Goal: Entertainment & Leisure: Consume media (video, audio)

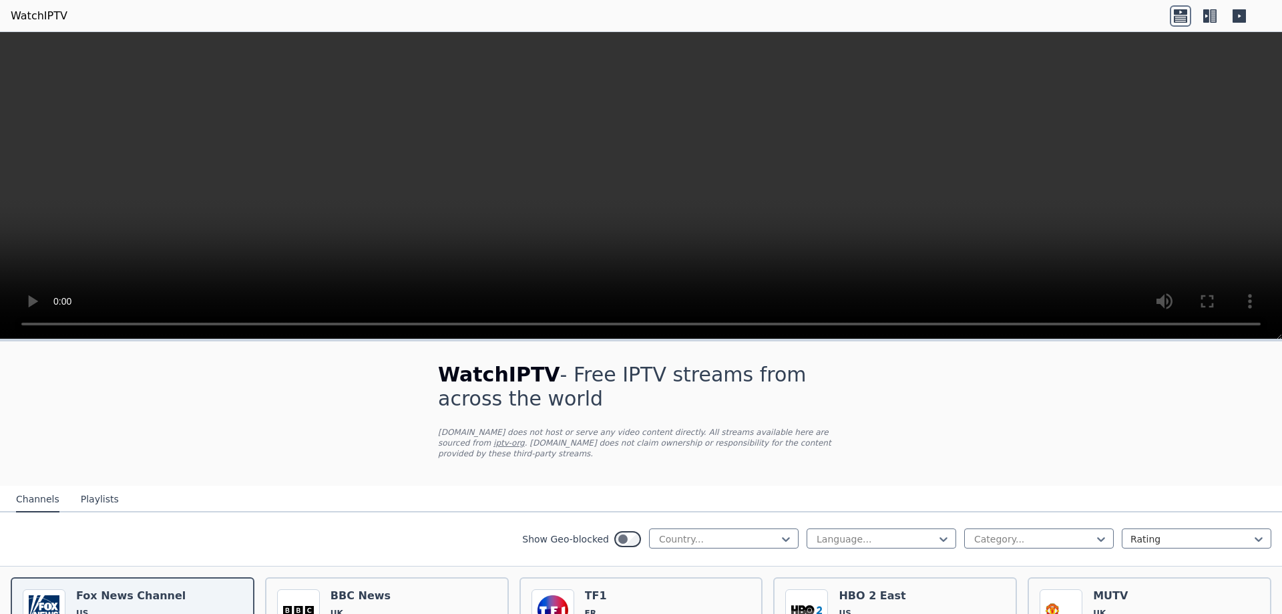
click at [306, 251] on video at bounding box center [641, 185] width 1282 height 307
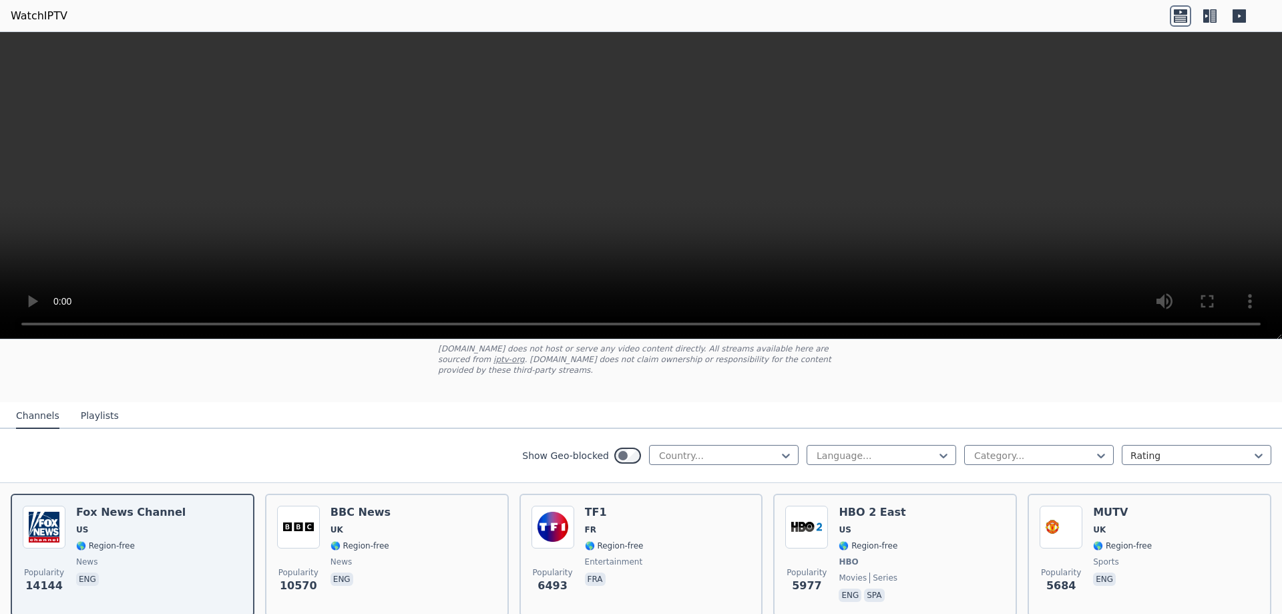
scroll to position [67, 0]
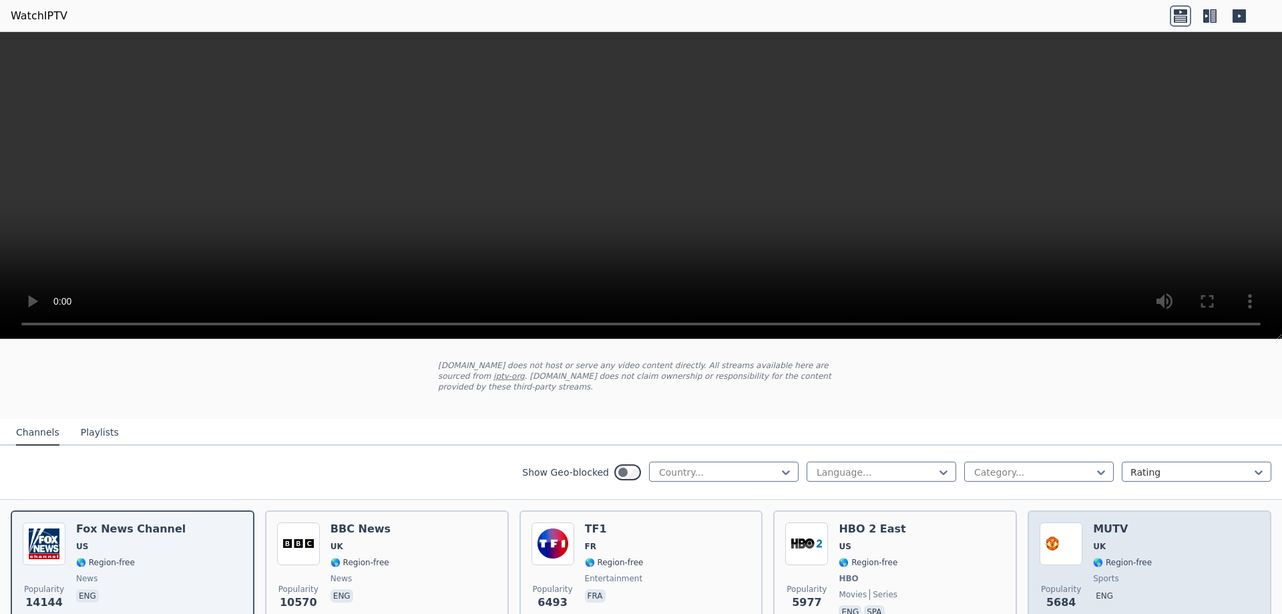
click at [1133, 541] on span "UK" at bounding box center [1122, 546] width 59 height 11
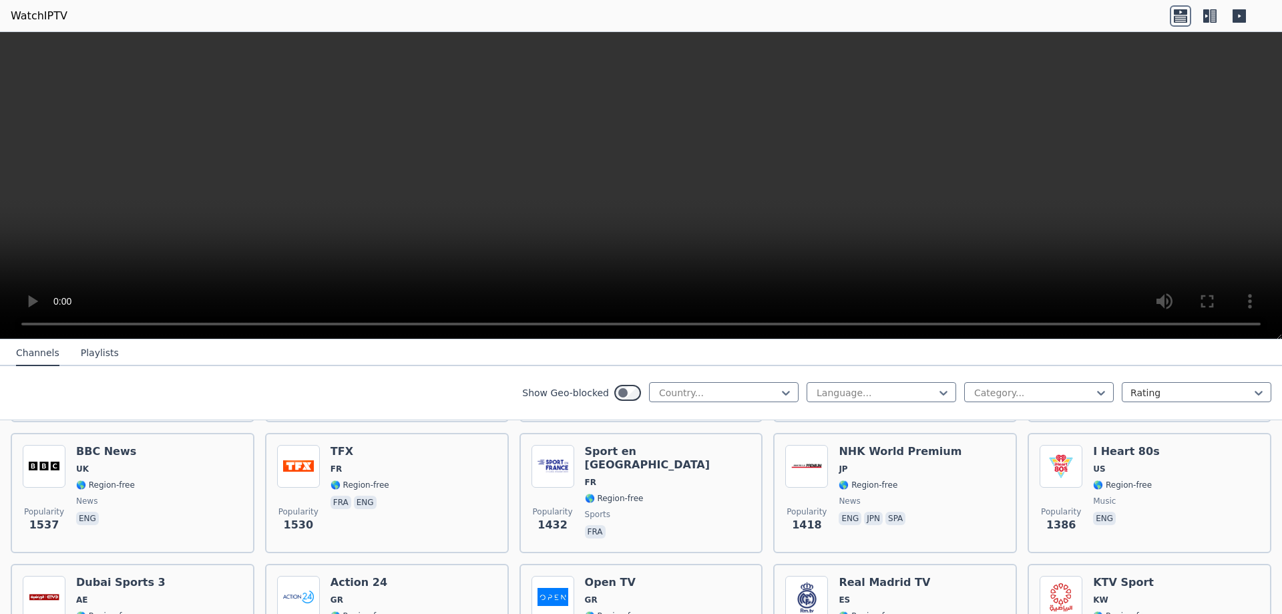
scroll to position [1002, 0]
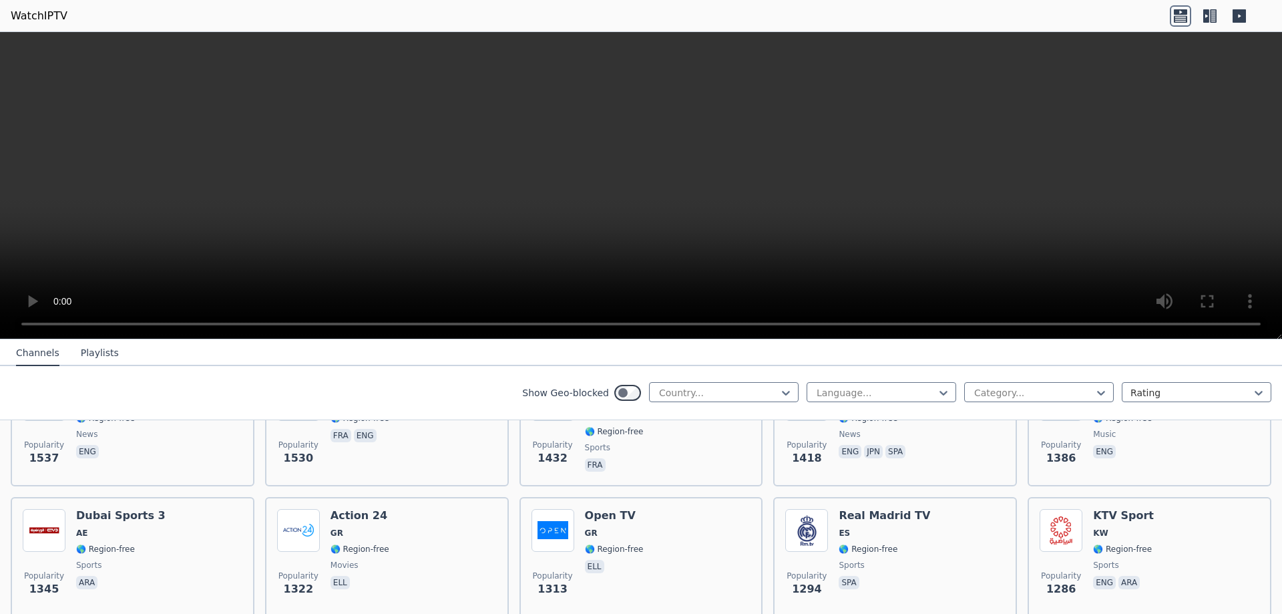
click at [1127, 532] on div "KTV Sport KW 🌎 Region-free sports eng ara" at bounding box center [1123, 557] width 61 height 96
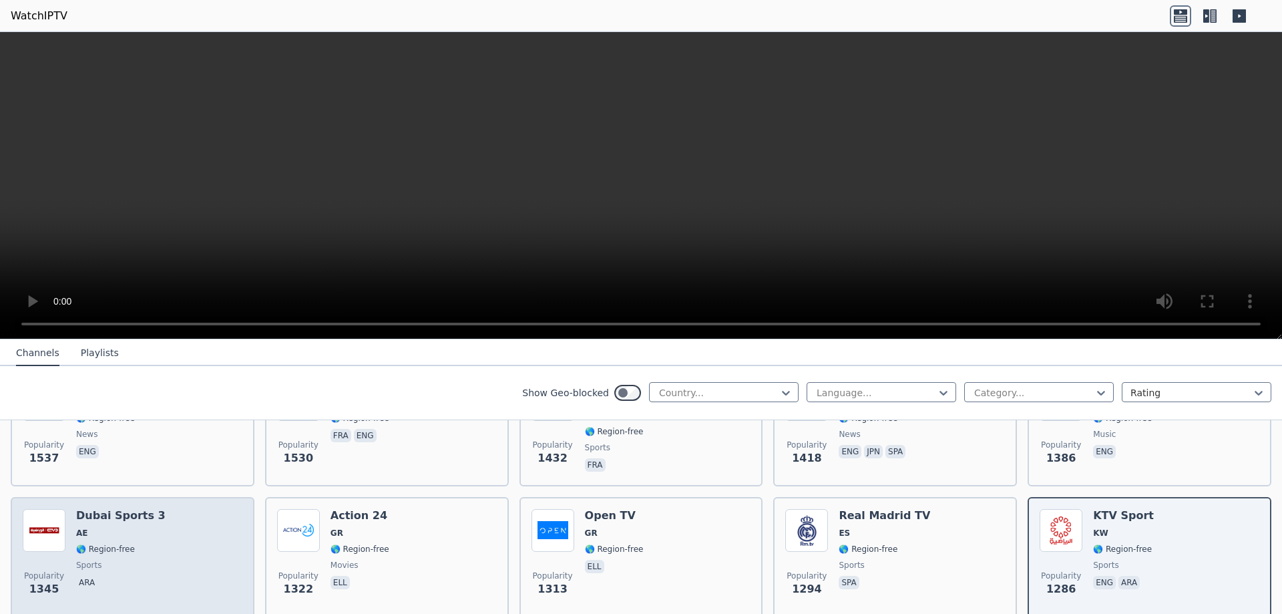
click at [147, 528] on div "Dubai Sports 3 AE 🌎 Region-free sports ara" at bounding box center [120, 557] width 89 height 96
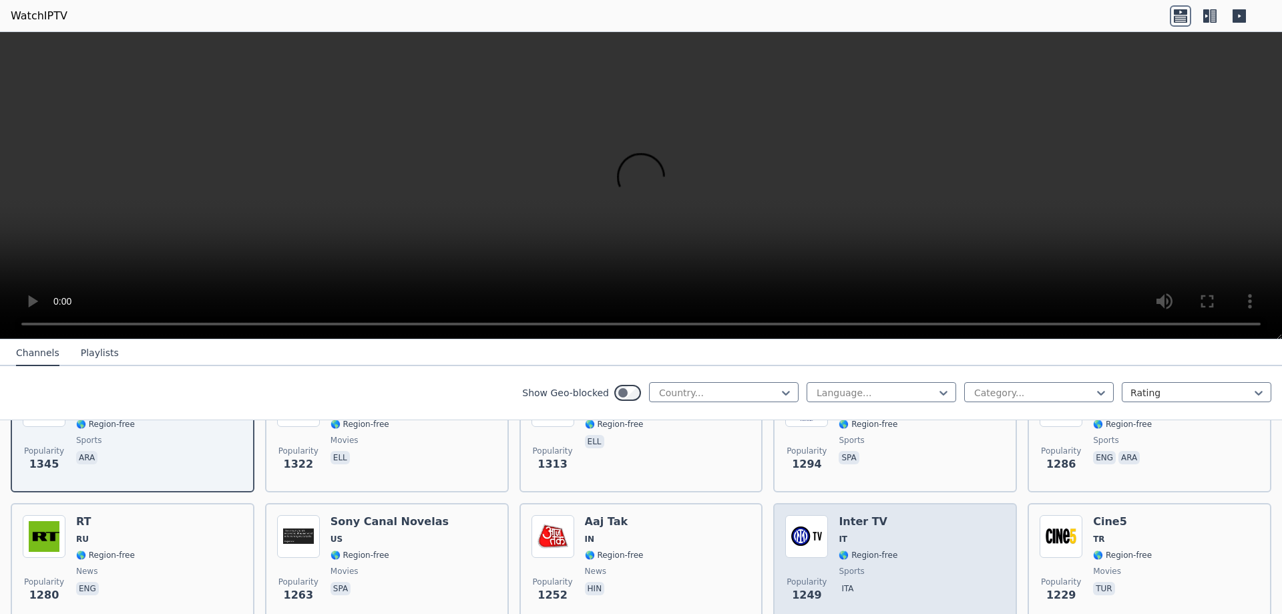
scroll to position [1202, 0]
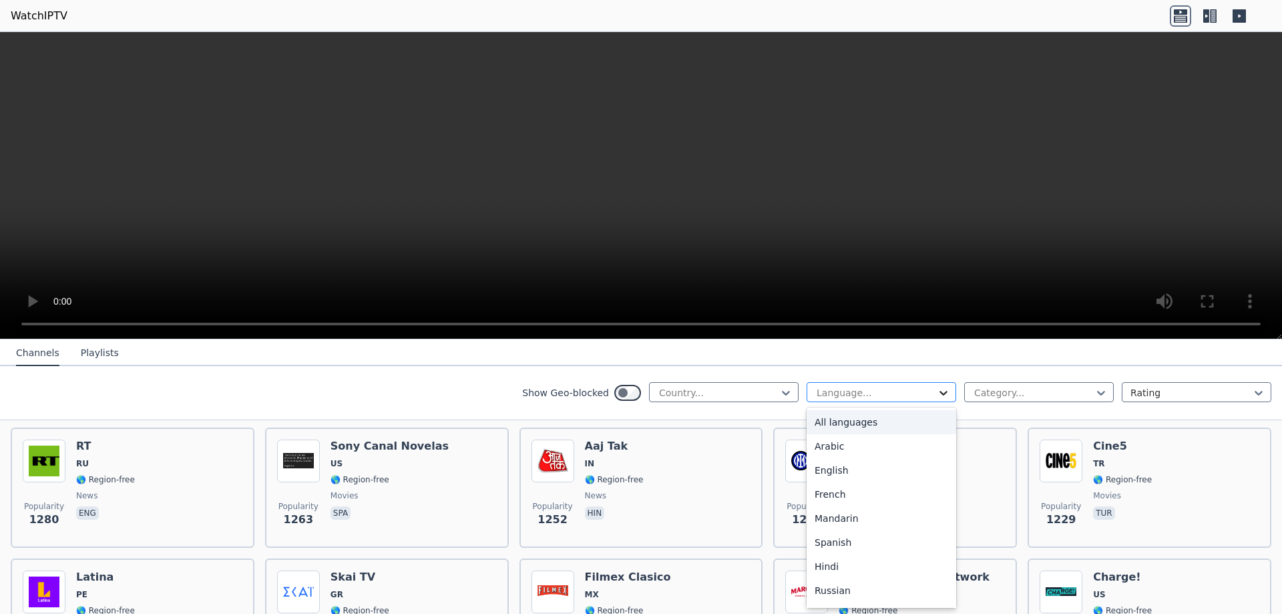
click at [937, 391] on icon at bounding box center [943, 392] width 13 height 13
click at [862, 464] on div "English" at bounding box center [882, 470] width 150 height 24
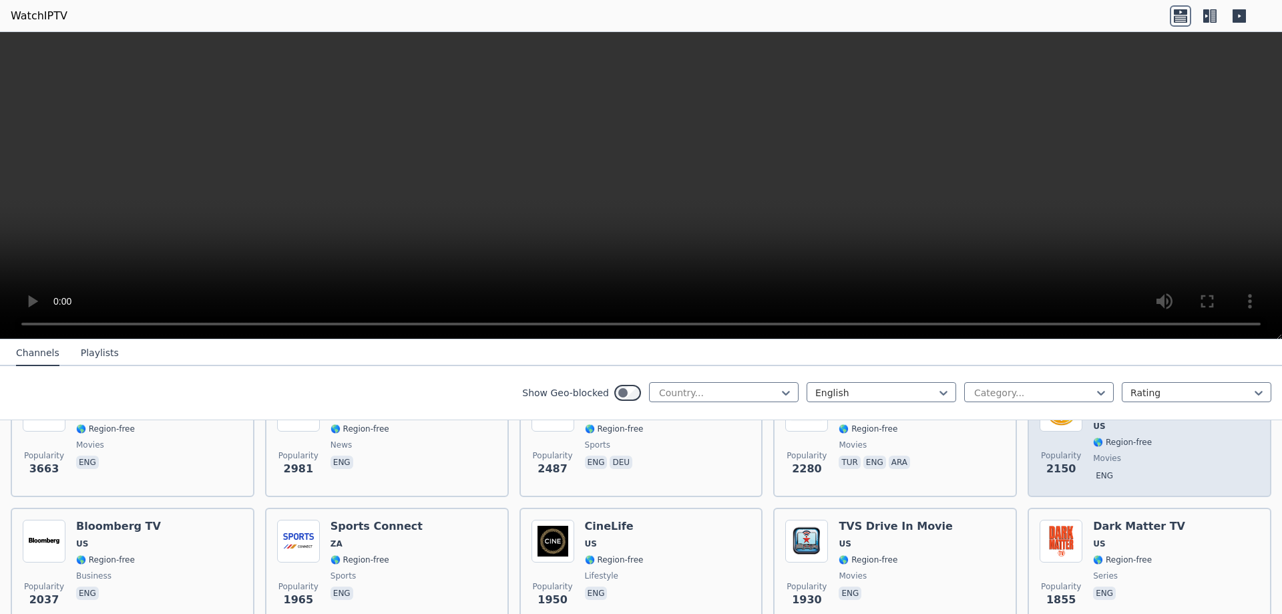
scroll to position [267, 0]
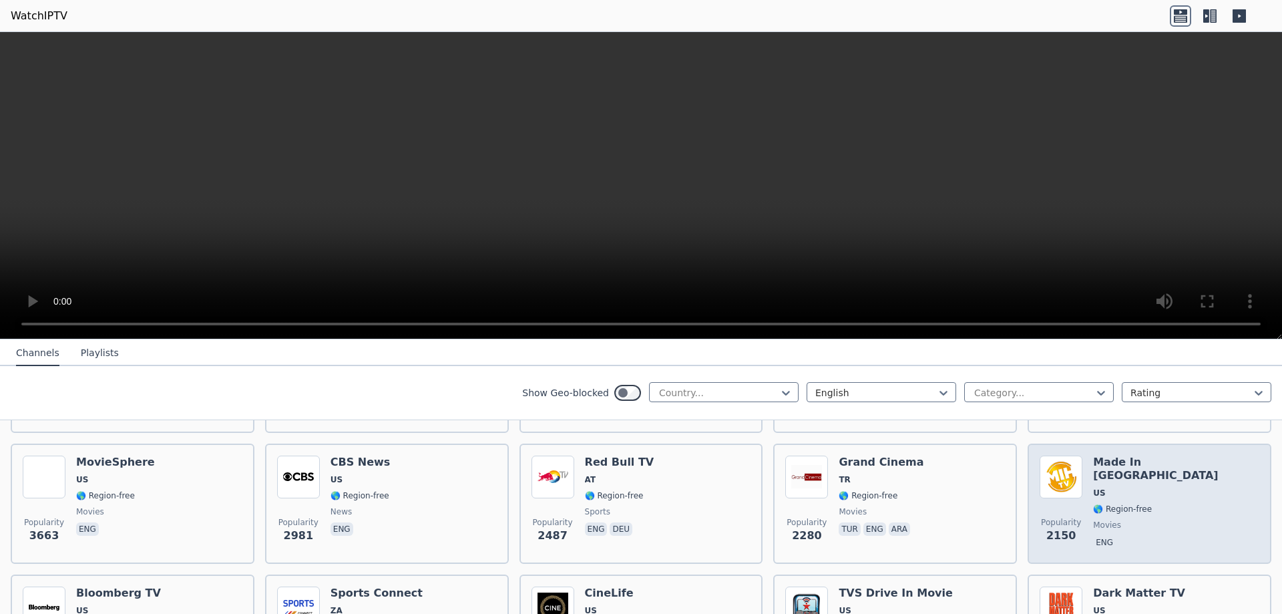
click at [1143, 520] on span "movies" at bounding box center [1176, 525] width 166 height 11
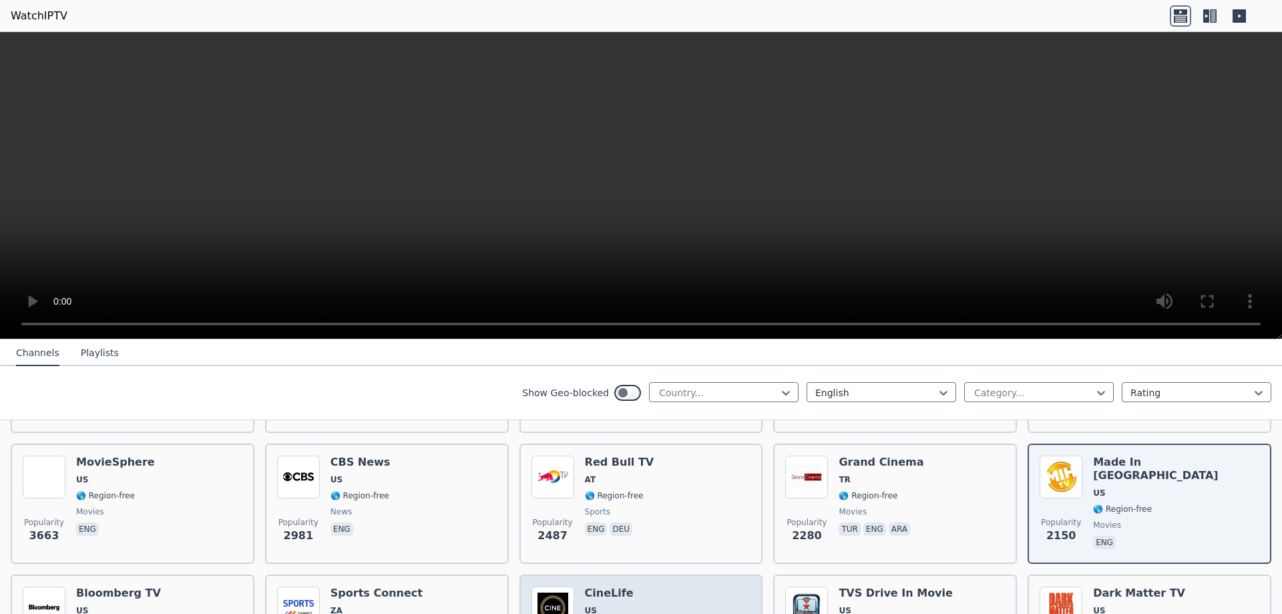
click at [610, 586] on h6 "CineLife" at bounding box center [614, 592] width 59 height 13
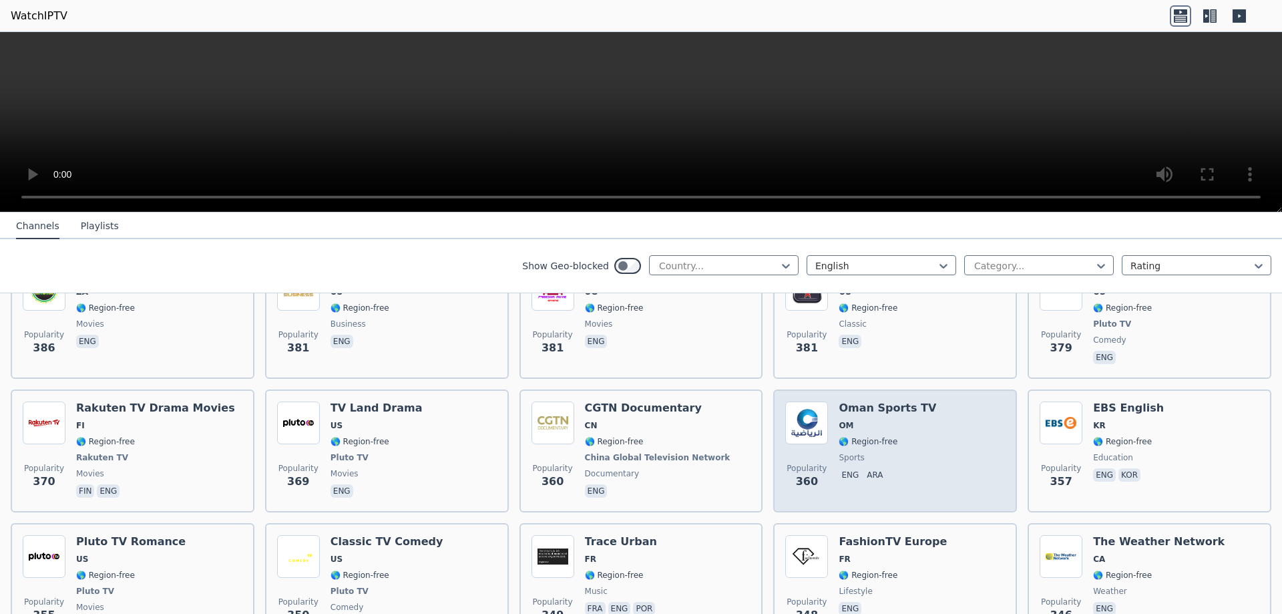
scroll to position [3206, 0]
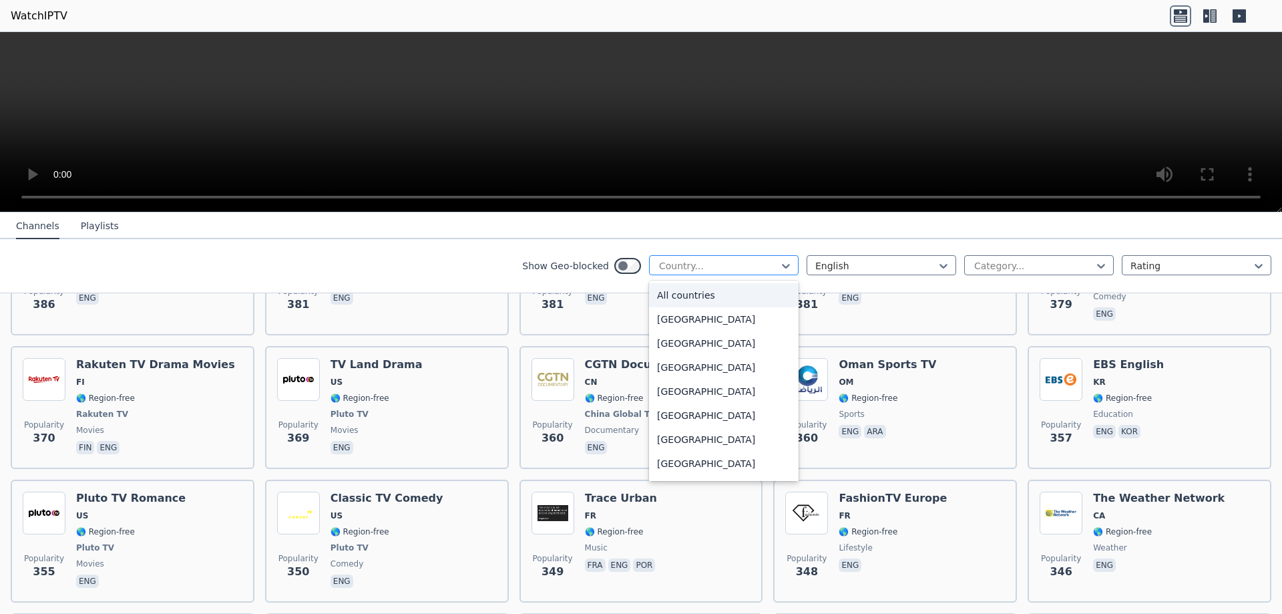
click at [732, 257] on div "Country..." at bounding box center [724, 265] width 150 height 20
type input "**"
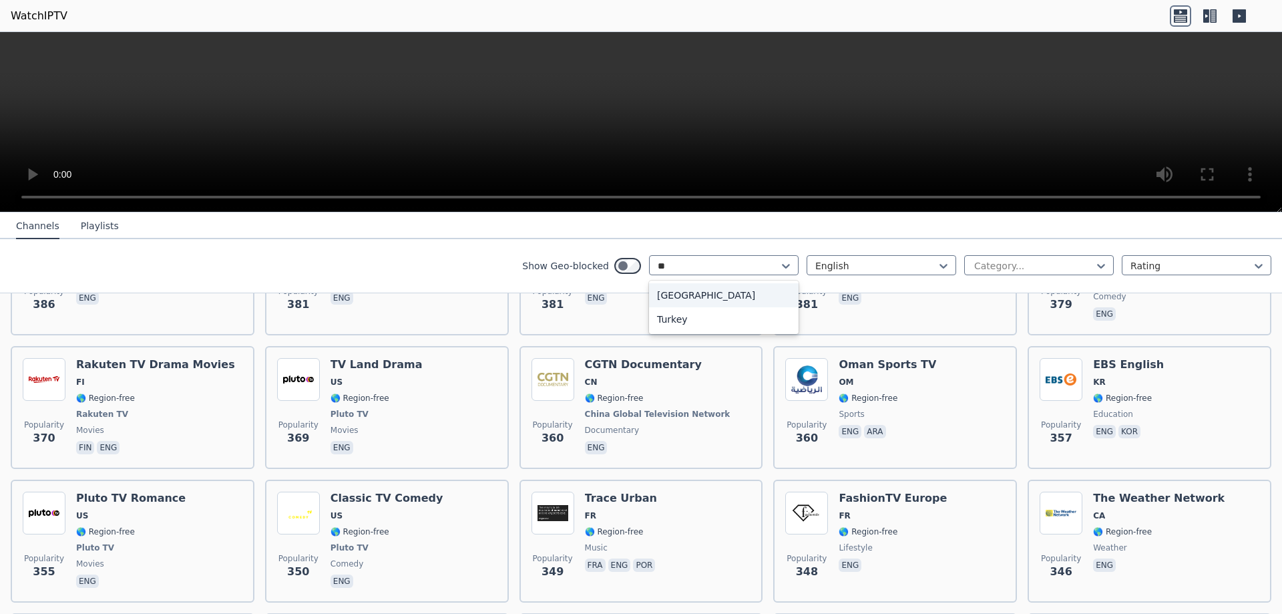
click at [702, 291] on div "[GEOGRAPHIC_DATA]" at bounding box center [724, 295] width 150 height 24
